Goal: Transaction & Acquisition: Purchase product/service

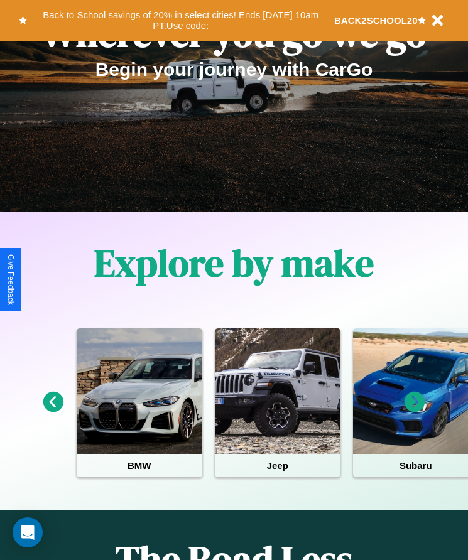
scroll to position [210, 0]
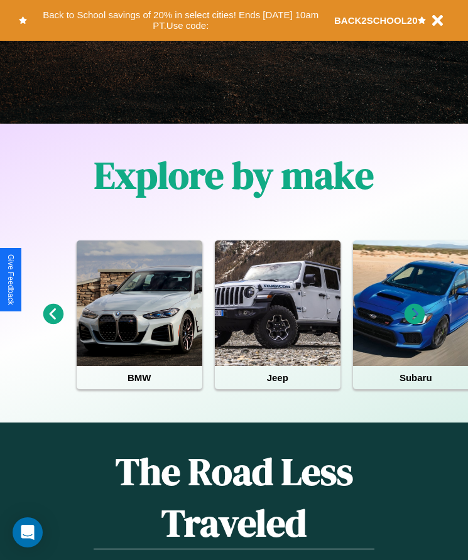
click at [414, 323] on icon at bounding box center [414, 314] width 21 height 21
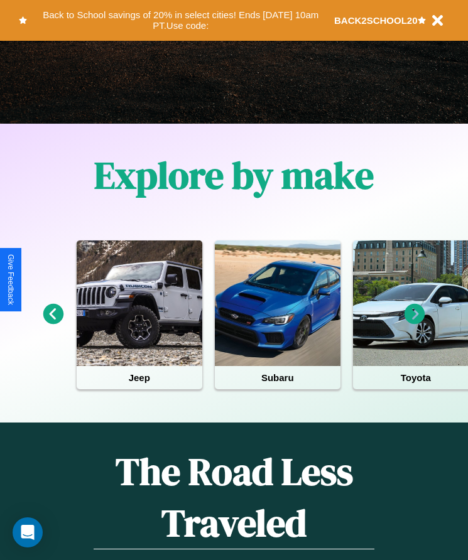
click at [53, 323] on icon at bounding box center [53, 314] width 21 height 21
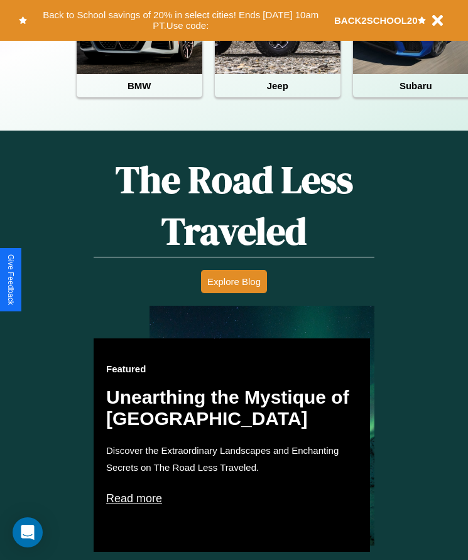
scroll to position [513, 0]
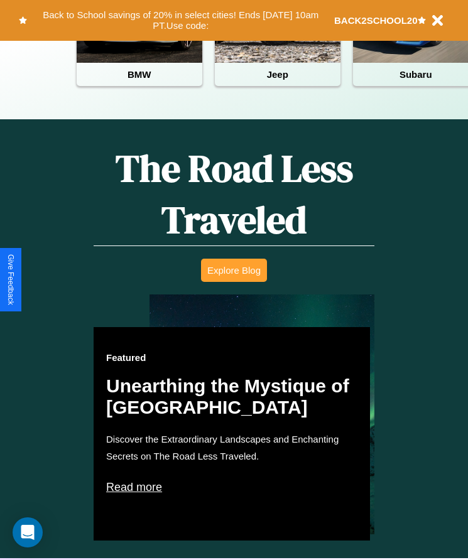
click at [234, 279] on button "Explore Blog" at bounding box center [234, 270] width 66 height 23
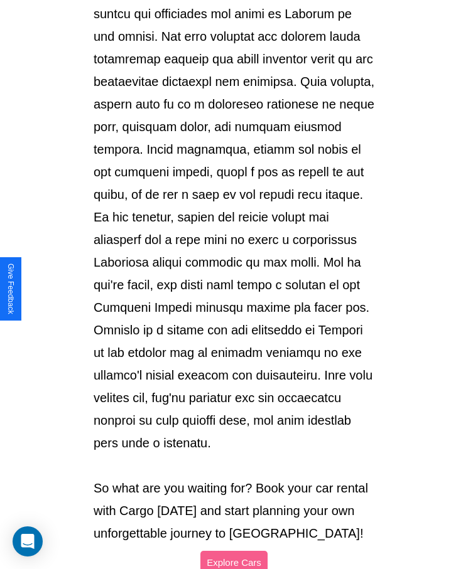
scroll to position [1326, 0]
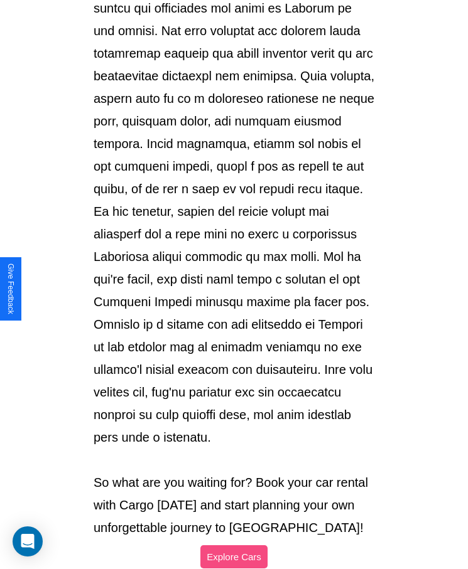
click at [234, 545] on button "Explore Cars" at bounding box center [233, 556] width 67 height 23
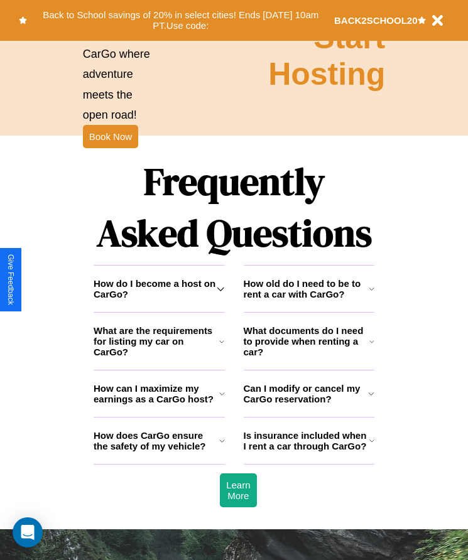
scroll to position [1637, 0]
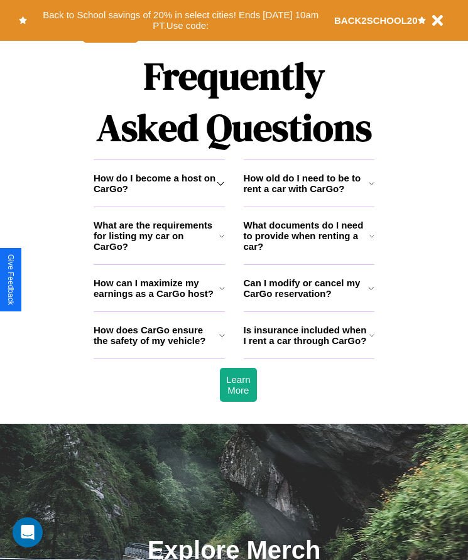
click at [220, 188] on icon at bounding box center [221, 183] width 8 height 10
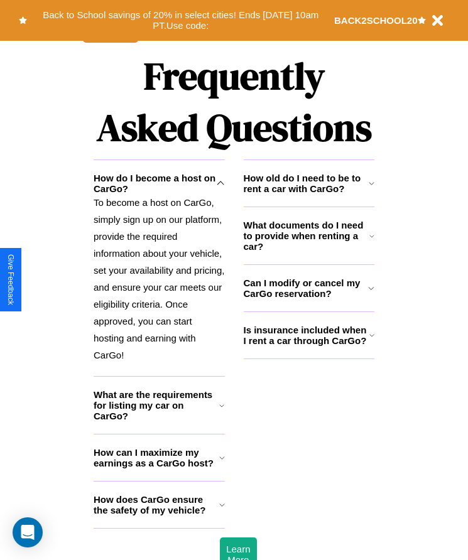
click at [371, 188] on icon at bounding box center [371, 183] width 6 height 10
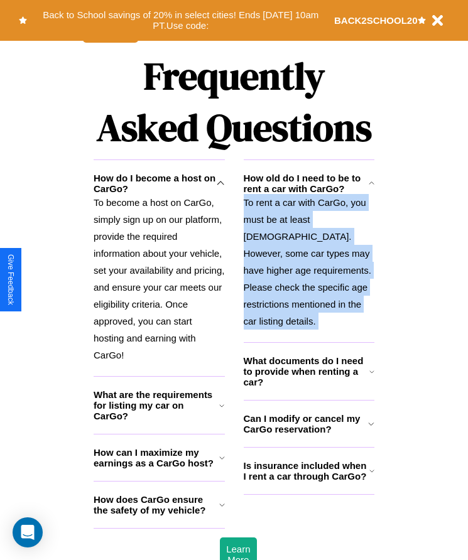
click at [308, 263] on p "To rent a car with CarGo, you must be at least 21 years old. However, some car …" at bounding box center [309, 262] width 131 height 136
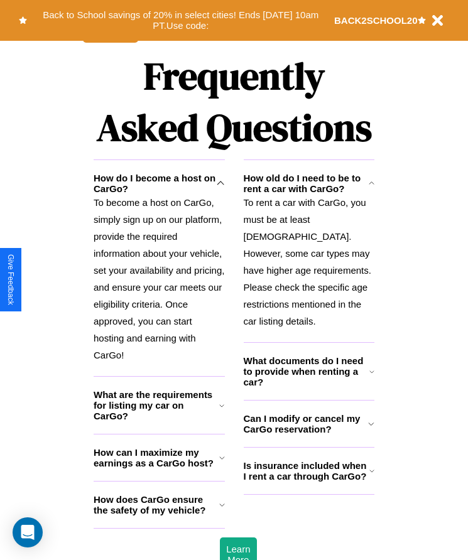
click at [308, 427] on h3 "Can I modify or cancel my CarGo reservation?" at bounding box center [306, 423] width 125 height 21
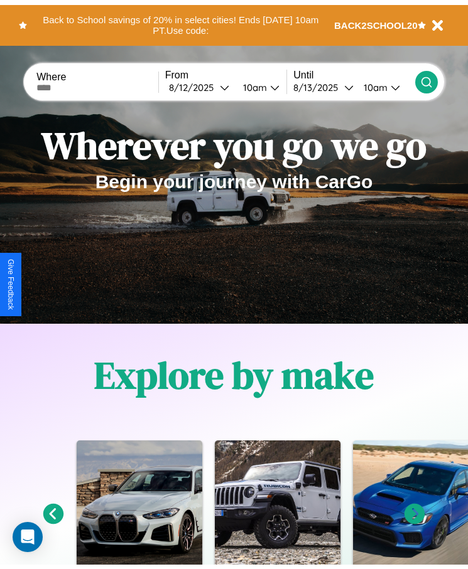
scroll to position [0, 0]
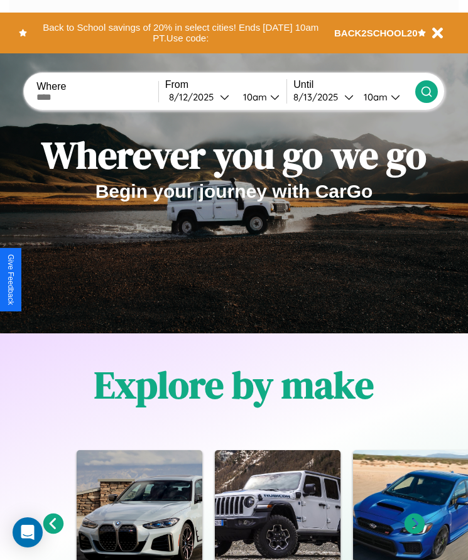
click at [99, 97] on input "text" at bounding box center [97, 97] width 122 height 10
type input "*******"
click at [202, 97] on div "8 / 12 / 2025" at bounding box center [194, 97] width 51 height 12
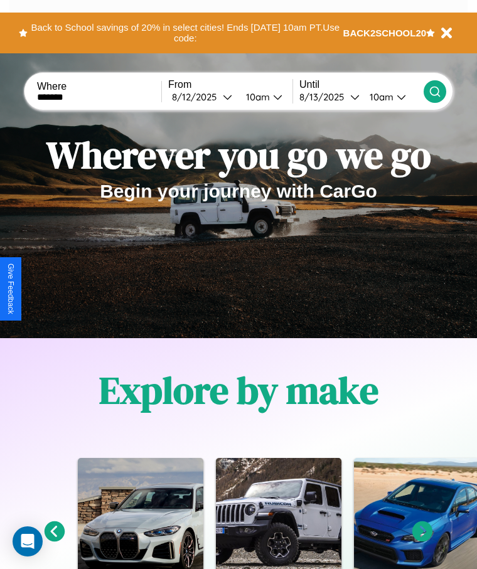
select select "*"
select select "****"
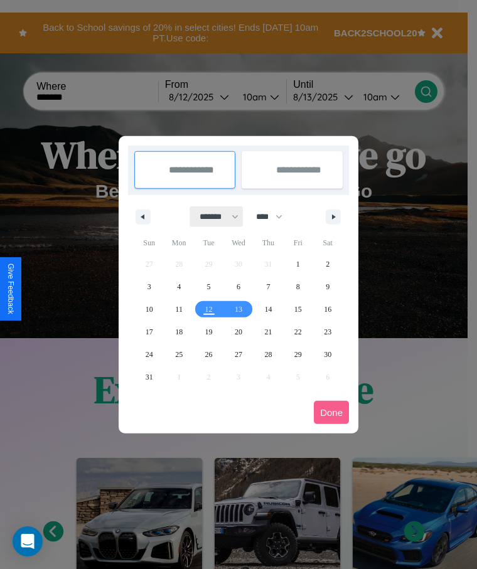
click at [213, 217] on select "******* ******** ***** ***** *** **** **** ****** ********* ******* ******** **…" at bounding box center [216, 217] width 53 height 21
select select "*"
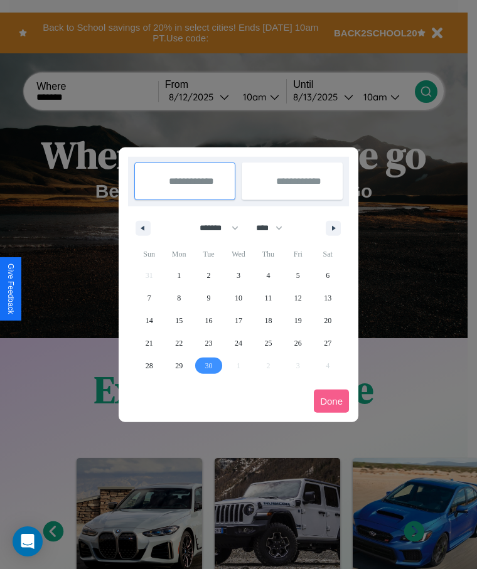
click at [208, 365] on span "30" at bounding box center [209, 366] width 8 height 23
type input "**********"
click at [333, 228] on icon "button" at bounding box center [336, 228] width 6 height 5
select select "*"
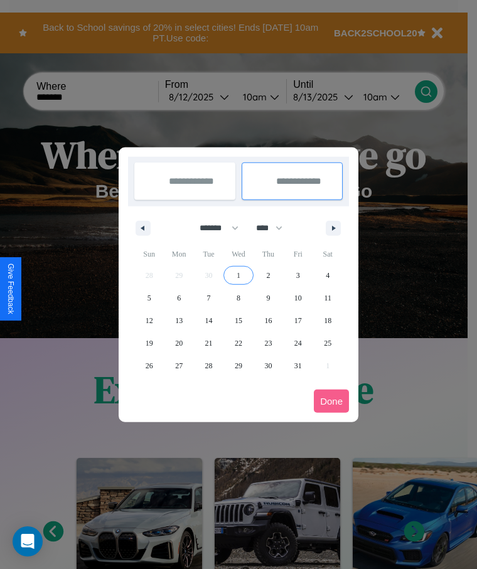
click at [238, 275] on span "1" at bounding box center [239, 275] width 4 height 23
type input "**********"
select select "*"
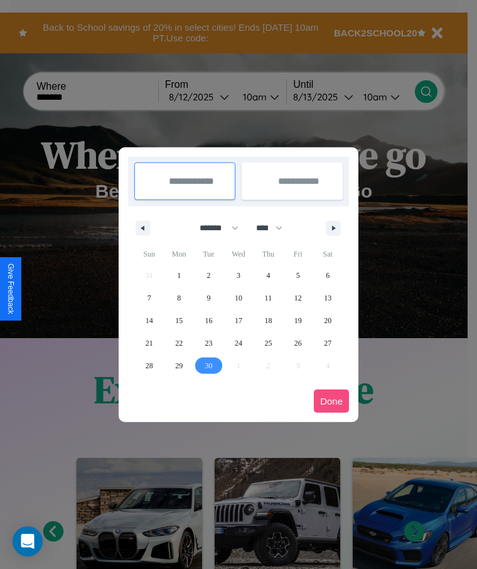
click at [331, 401] on button "Done" at bounding box center [331, 401] width 35 height 23
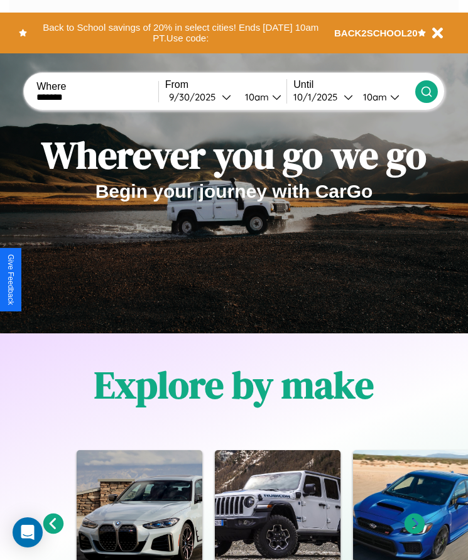
click at [426, 91] on icon at bounding box center [426, 91] width 13 height 13
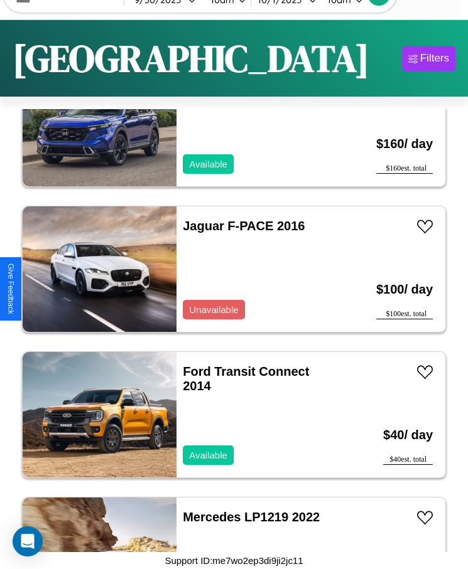
scroll to position [2048, 0]
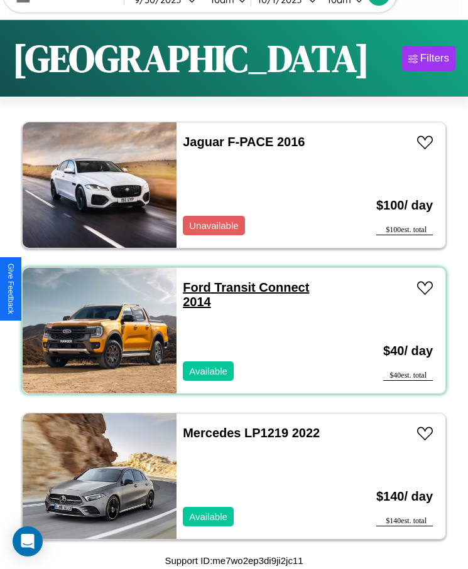
click at [193, 287] on link "Ford Transit Connect 2014" at bounding box center [246, 295] width 126 height 28
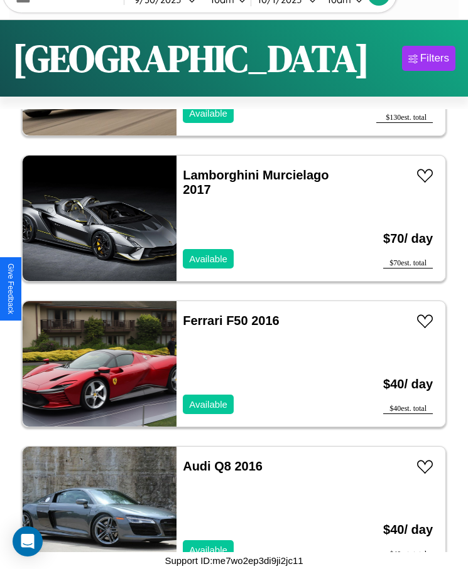
scroll to position [3359, 0]
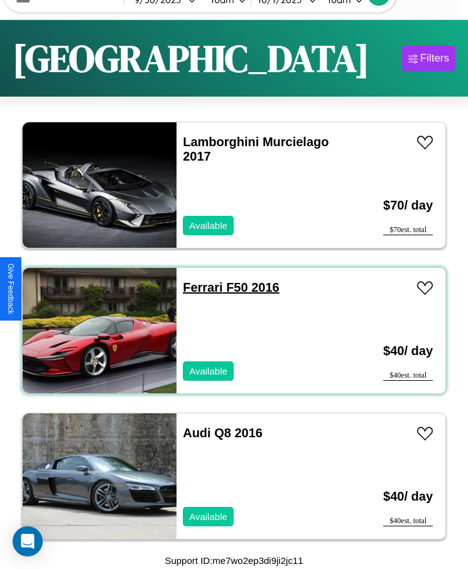
click at [198, 287] on link "Ferrari F50 2016" at bounding box center [231, 288] width 96 height 14
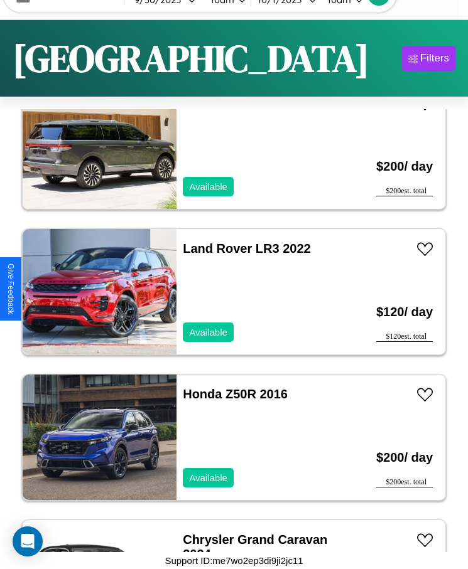
scroll to position [6563, 0]
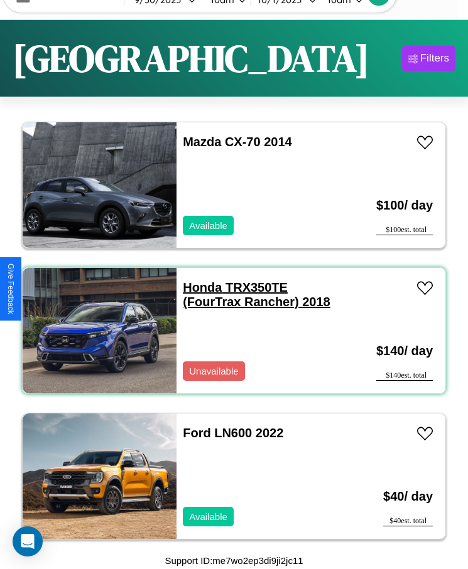
click at [198, 287] on link "Honda TRX350TE (FourTrax Rancher) 2018" at bounding box center [257, 295] width 148 height 28
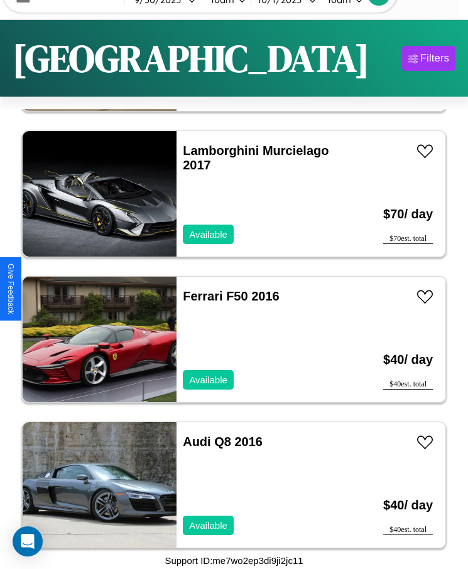
scroll to position [3213, 0]
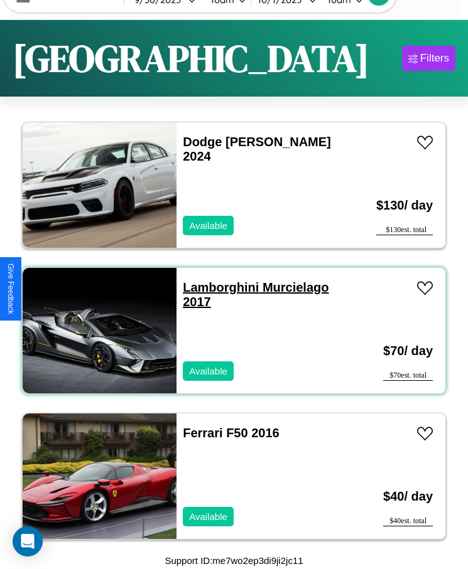
click at [217, 287] on link "Lamborghini Murcielago 2017" at bounding box center [256, 295] width 146 height 28
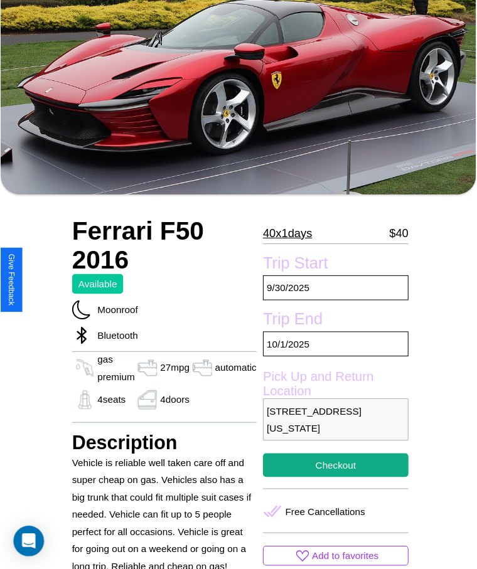
scroll to position [175, 0]
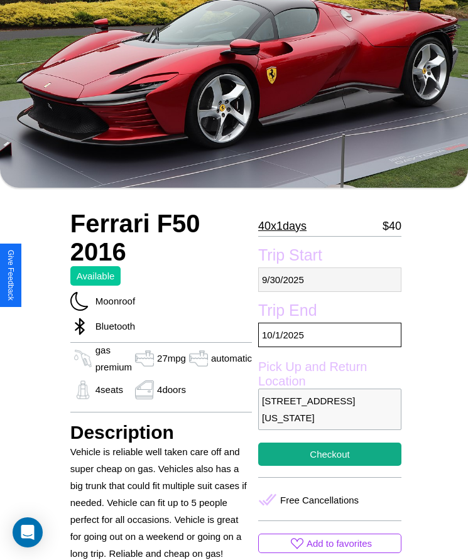
click at [324, 279] on p "[DATE]" at bounding box center [329, 279] width 143 height 24
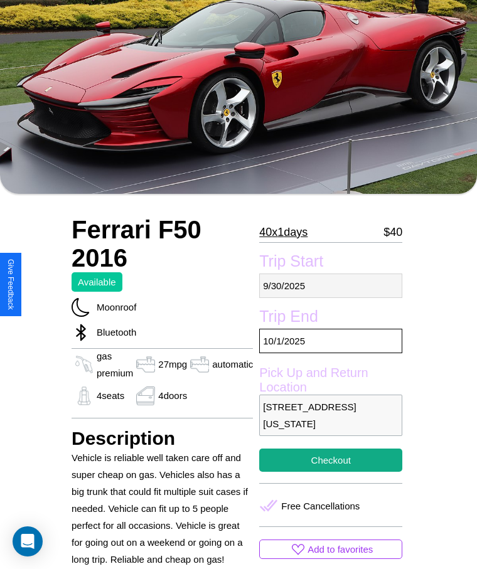
select select "*"
select select "****"
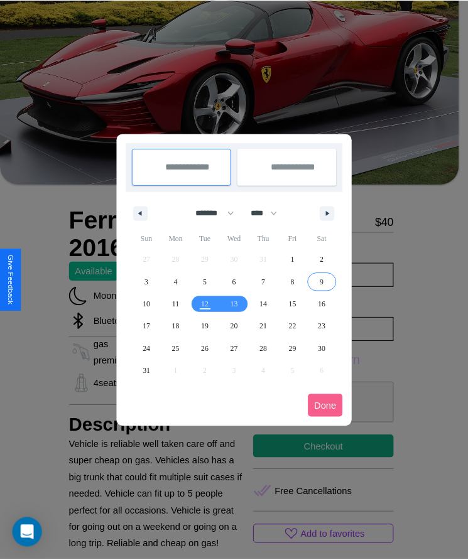
scroll to position [0, 0]
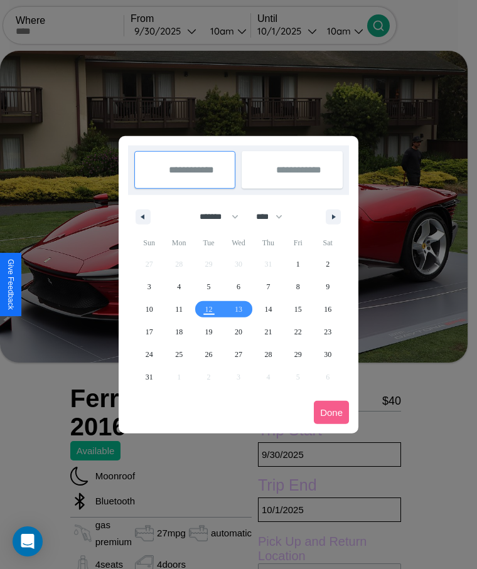
click at [183, 31] on div at bounding box center [238, 284] width 477 height 569
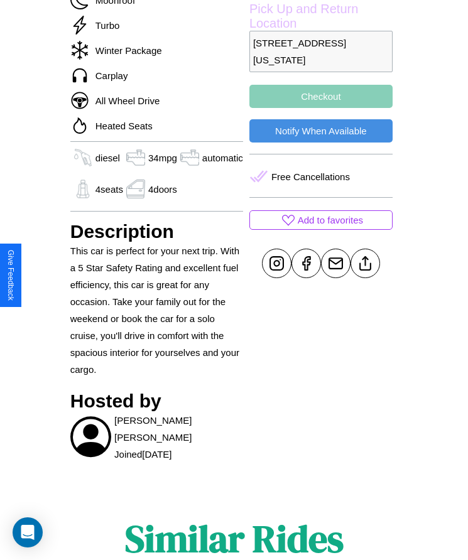
scroll to position [522, 0]
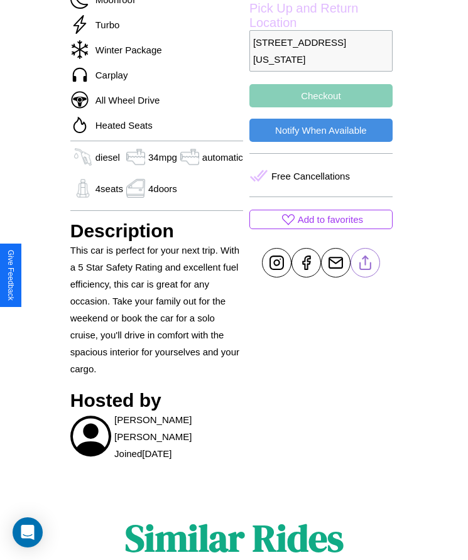
click at [365, 265] on line at bounding box center [365, 260] width 0 height 9
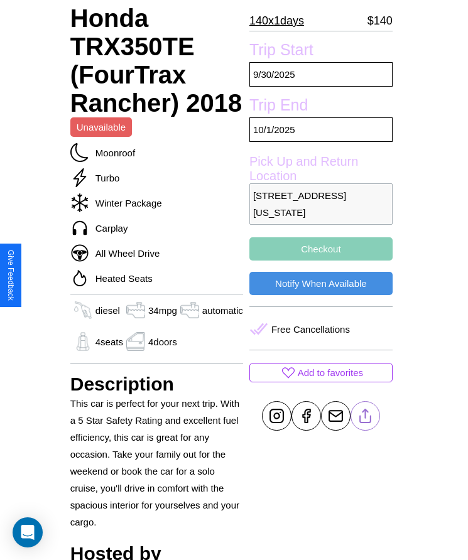
scroll to position [355, 0]
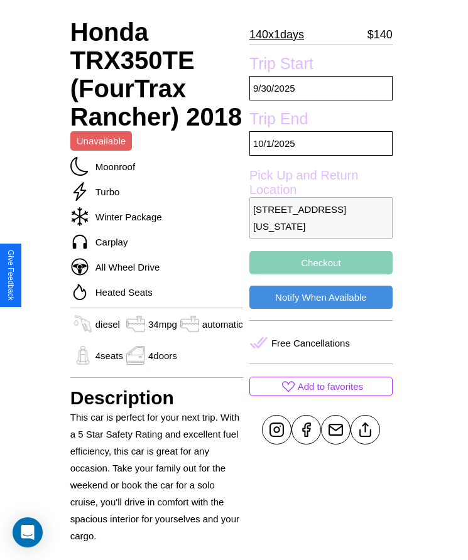
click at [319, 274] on button "Checkout" at bounding box center [320, 262] width 143 height 23
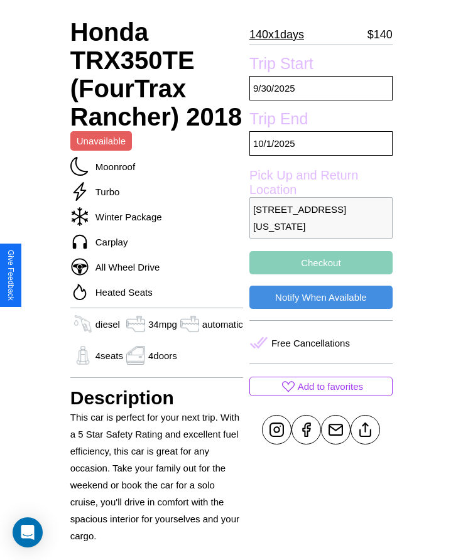
click at [319, 274] on button "Checkout" at bounding box center [320, 262] width 143 height 23
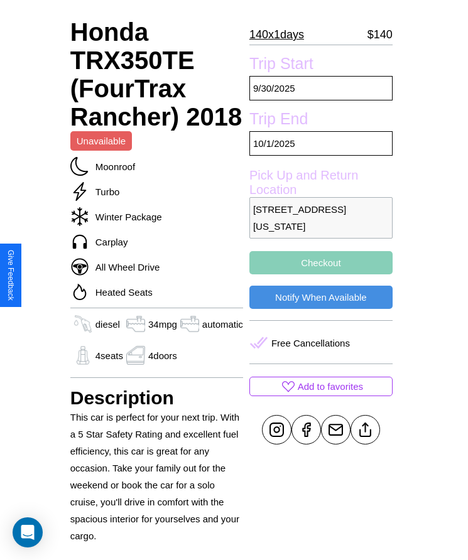
click at [319, 274] on button "Checkout" at bounding box center [320, 262] width 143 height 23
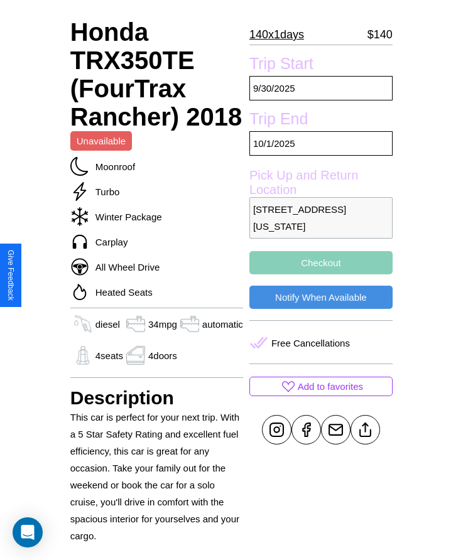
click at [319, 274] on button "Checkout" at bounding box center [320, 262] width 143 height 23
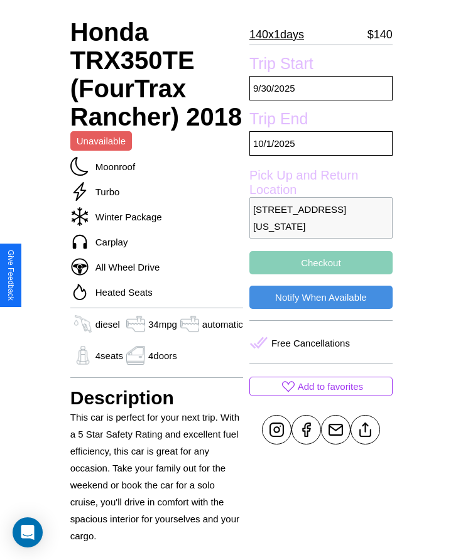
click at [319, 274] on button "Checkout" at bounding box center [320, 262] width 143 height 23
